Goal: Navigation & Orientation: Understand site structure

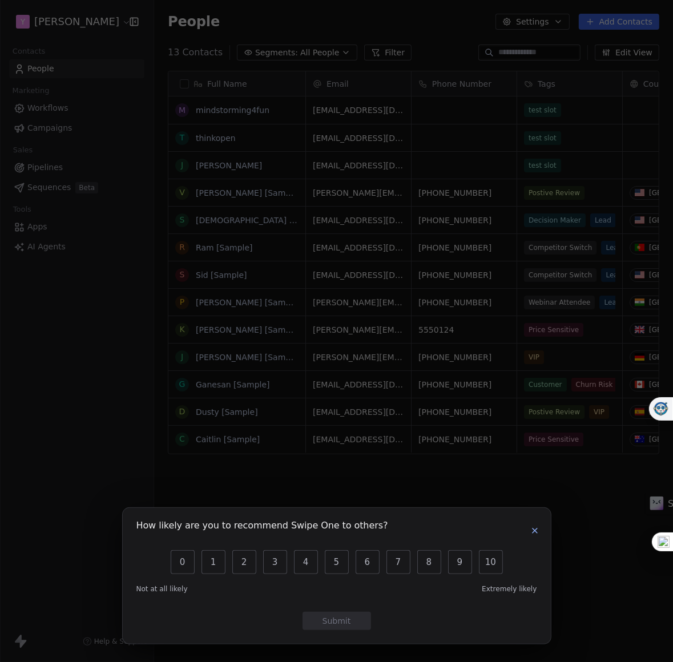
scroll to position [582, 518]
click at [532, 532] on icon "button" at bounding box center [534, 530] width 5 height 5
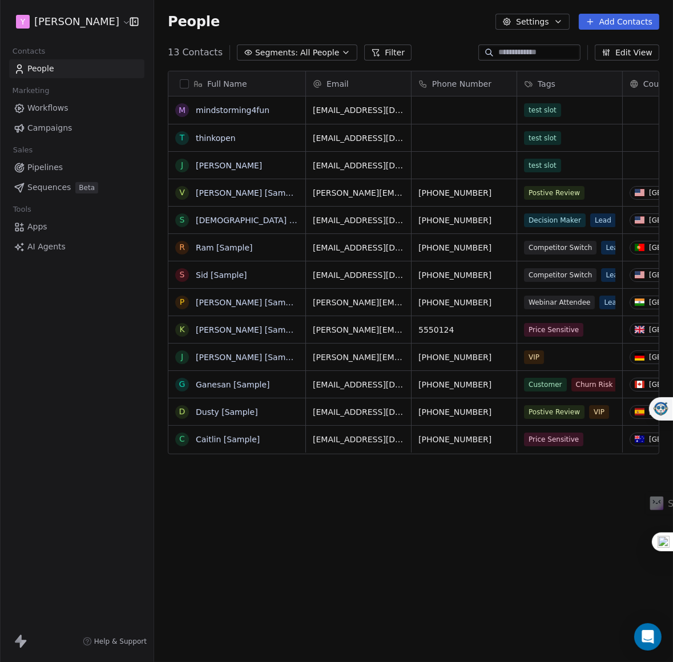
click at [102, 22] on html "Y [PERSON_NAME] Contacts People Marketing Workflows Campaigns Sales Pipelines S…" at bounding box center [336, 347] width 673 height 694
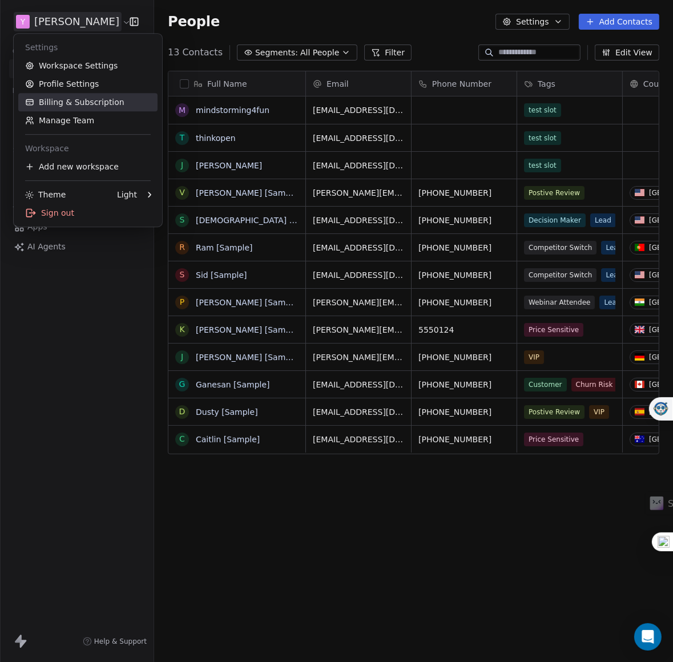
click at [52, 101] on link "Billing & Subscription" at bounding box center [87, 102] width 139 height 18
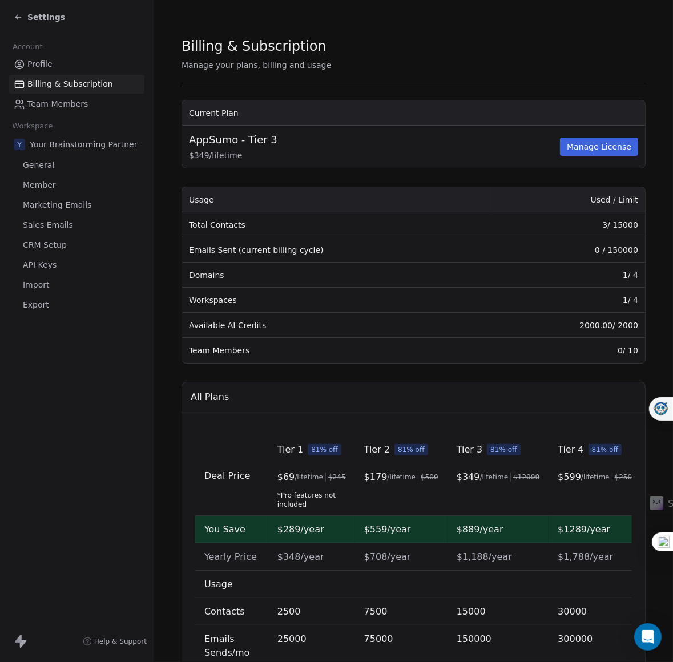
click at [33, 164] on span "General" at bounding box center [38, 165] width 31 height 12
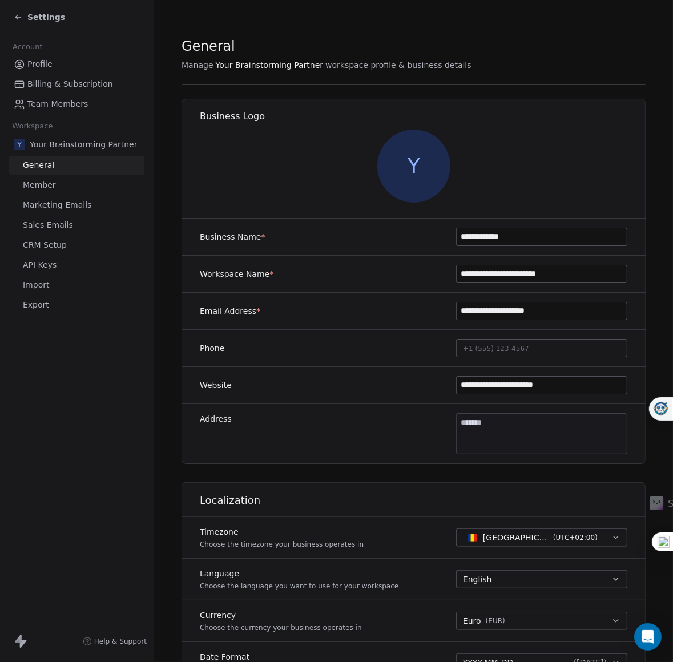
click at [35, 185] on span "Member" at bounding box center [39, 185] width 33 height 12
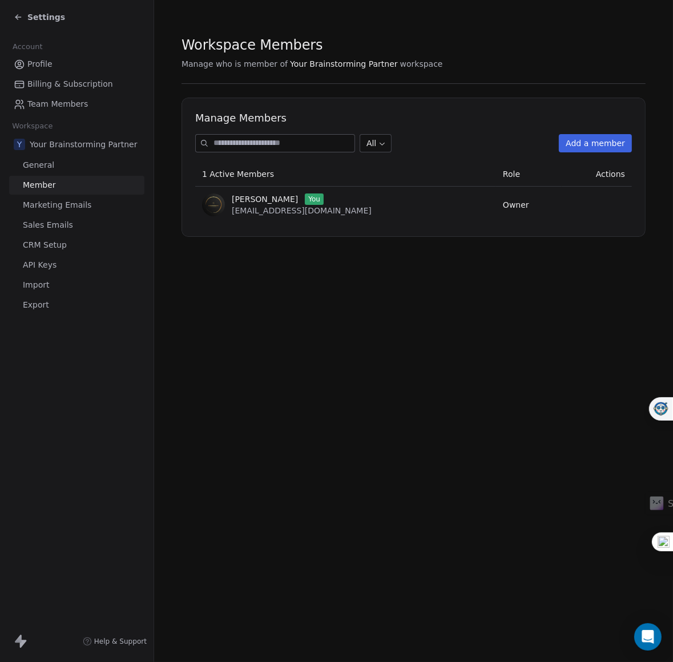
click at [41, 204] on span "Marketing Emails" at bounding box center [57, 205] width 68 height 12
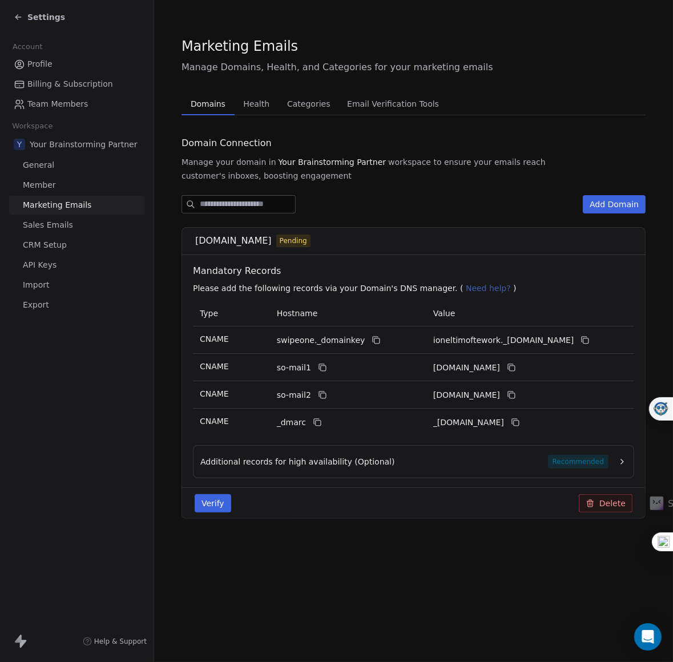
click at [358, 104] on span "Email Verification Tools" at bounding box center [392, 104] width 101 height 16
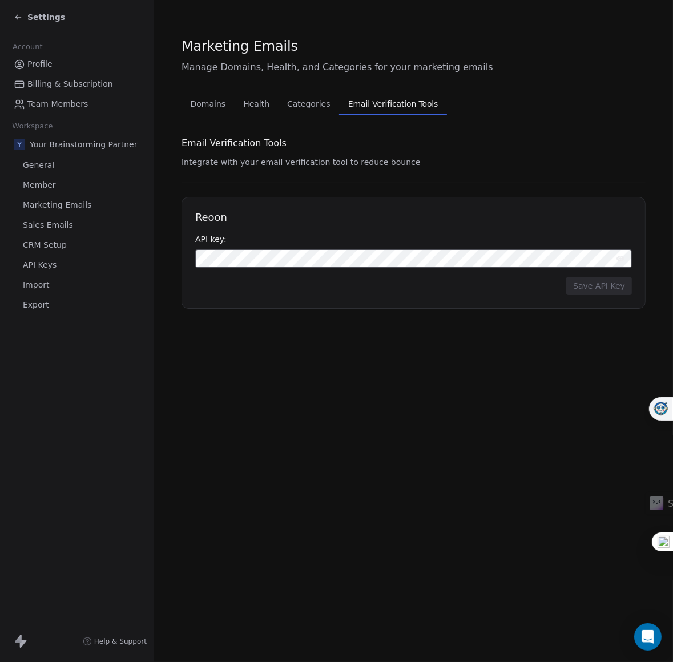
click at [293, 104] on span "Categories" at bounding box center [308, 104] width 52 height 16
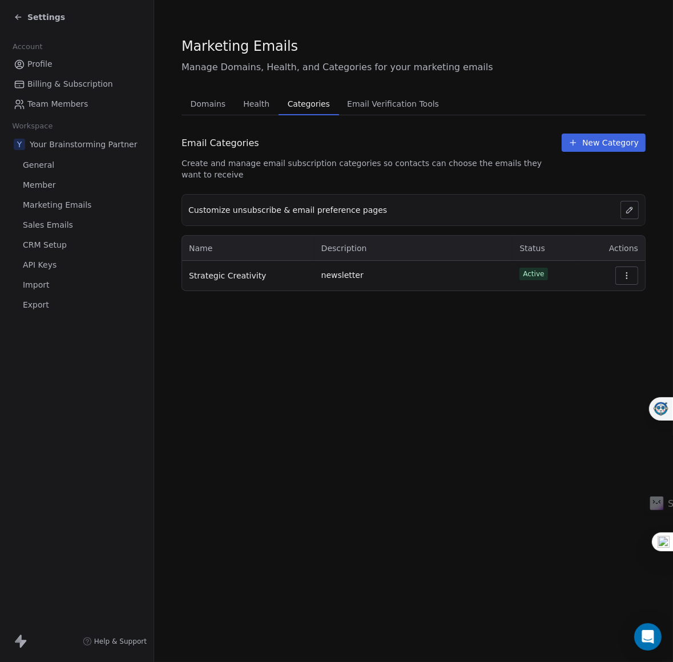
click at [41, 282] on span "Import" at bounding box center [36, 285] width 26 height 12
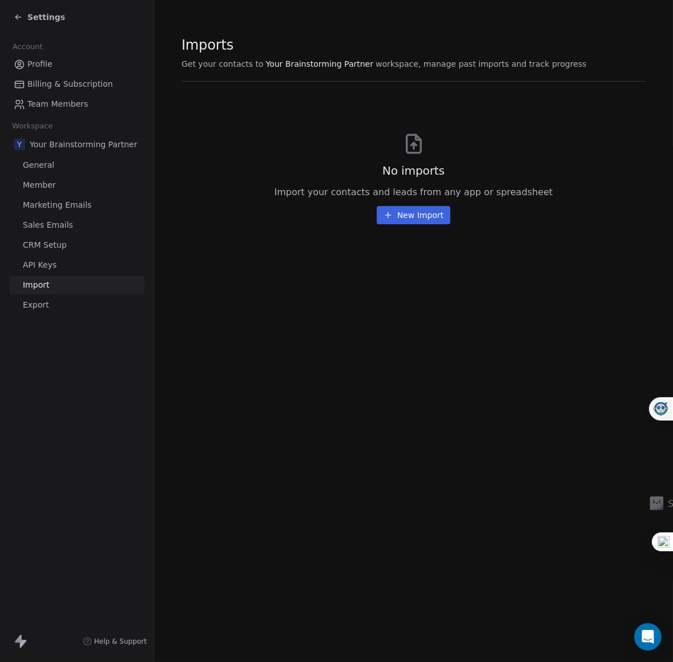
click at [36, 306] on span "Export" at bounding box center [36, 305] width 26 height 12
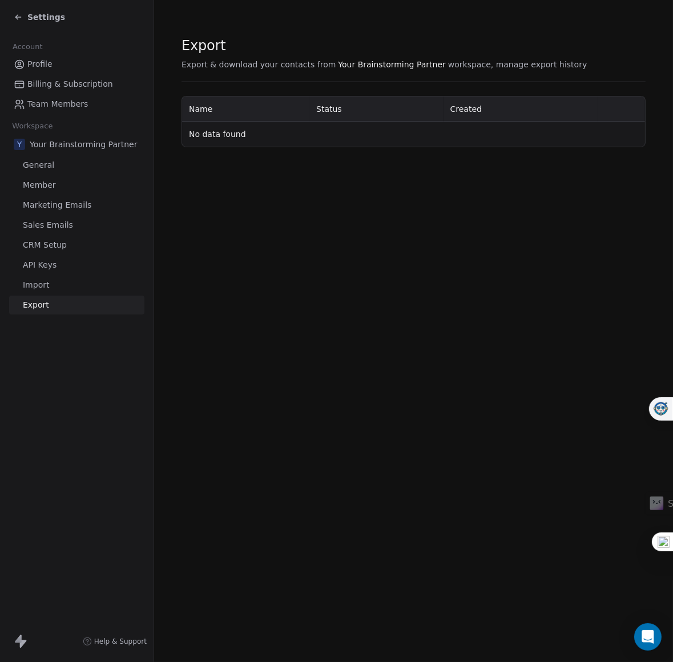
click at [39, 19] on span "Settings" at bounding box center [46, 16] width 38 height 11
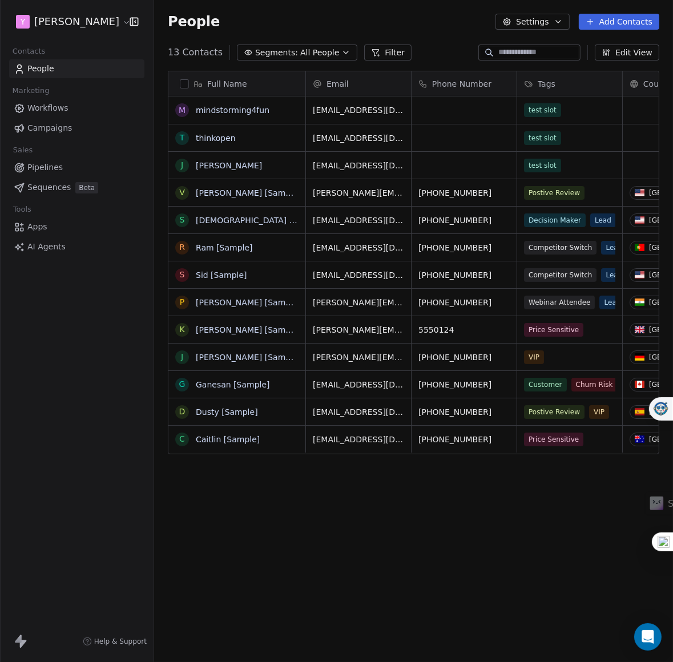
scroll to position [582, 518]
click at [38, 230] on span "Apps" at bounding box center [37, 227] width 20 height 12
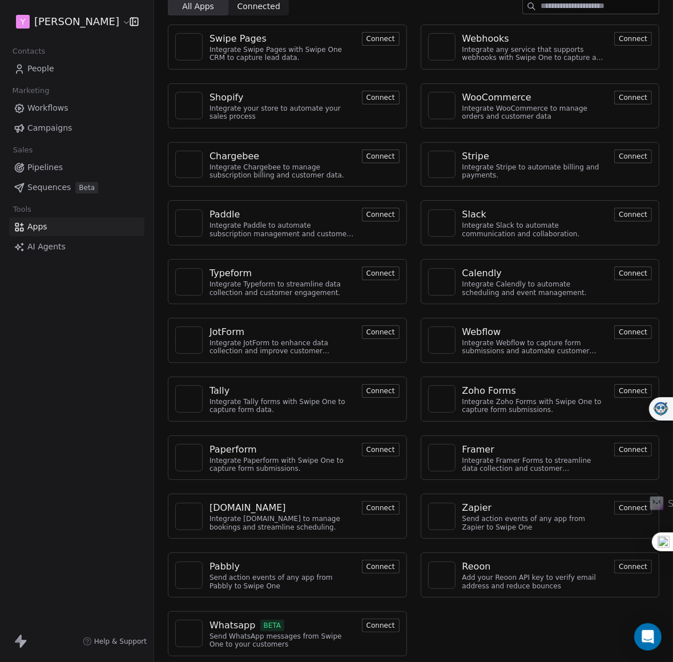
scroll to position [47, 0]
click at [45, 248] on span "AI Agents" at bounding box center [46, 247] width 38 height 12
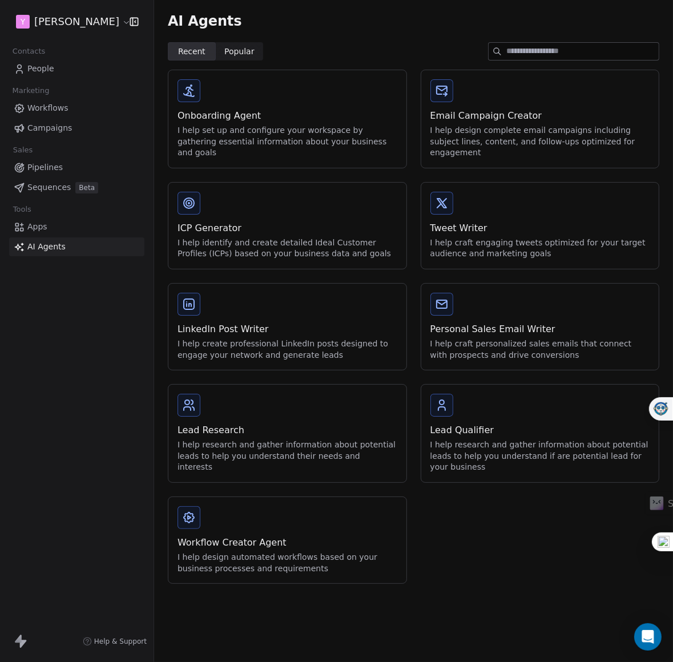
click at [32, 233] on link "Apps" at bounding box center [76, 226] width 135 height 19
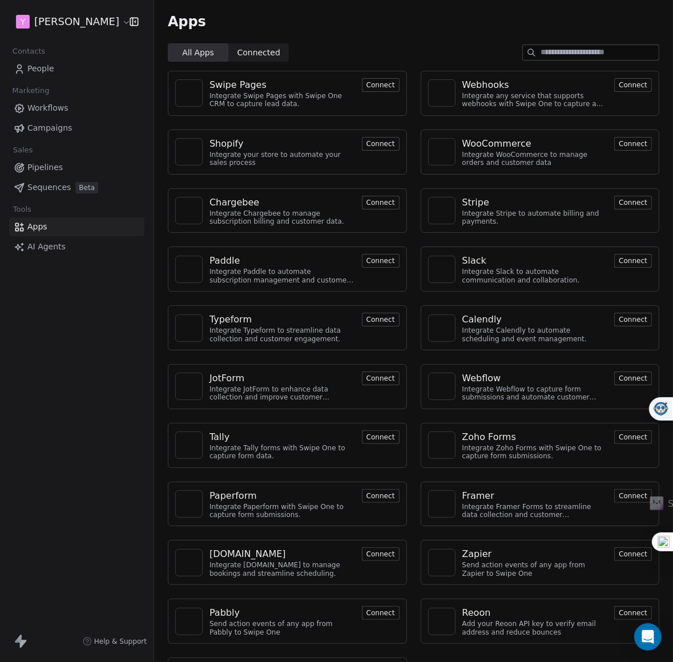
click at [161, 244] on div "Swipe Pages Integrate Swipe Pages with Swipe One CRM to capture lead data. Conn…" at bounding box center [413, 387] width 519 height 650
click at [49, 163] on span "Pipelines" at bounding box center [44, 167] width 35 height 12
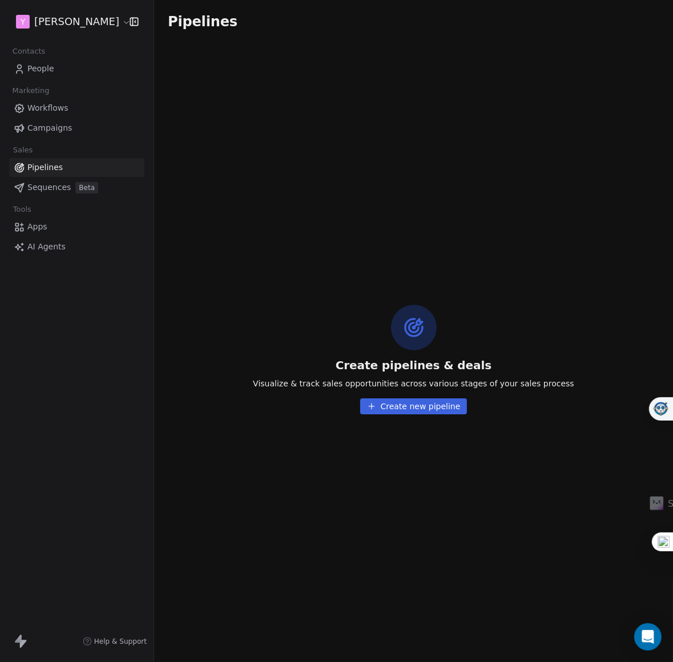
click at [47, 187] on span "Sequences" at bounding box center [48, 187] width 43 height 12
